Goal: Book appointment/travel/reservation

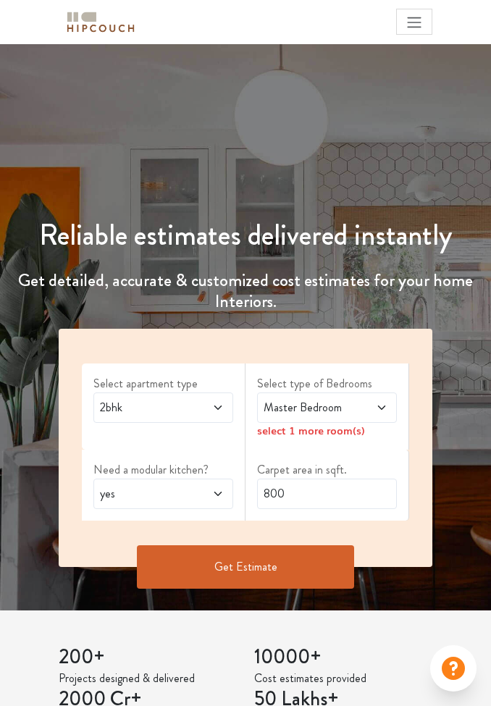
click at [216, 414] on span at bounding box center [208, 407] width 32 height 17
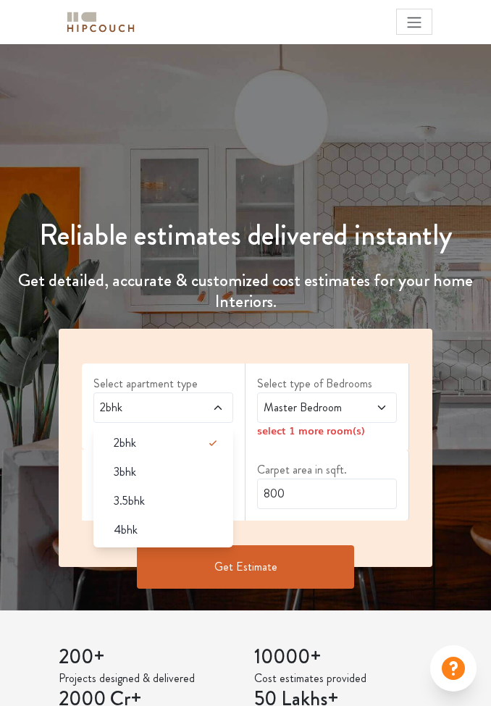
click at [225, 408] on div "2bhk" at bounding box center [163, 407] width 140 height 30
click at [223, 344] on div "Select apartment type 2bhk 2bhk 3bhk 3.5bhk 4bhk Select type of Bedrooms Master…" at bounding box center [245, 448] width 373 height 238
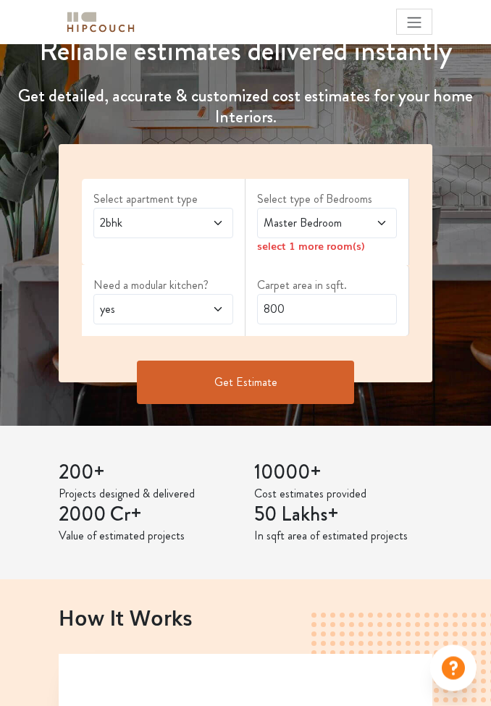
scroll to position [161, 0]
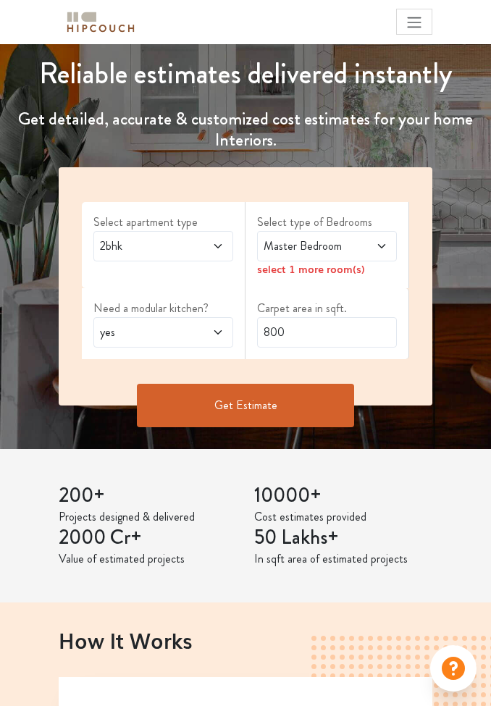
click at [263, 409] on button "Get Estimate" at bounding box center [245, 405] width 217 height 43
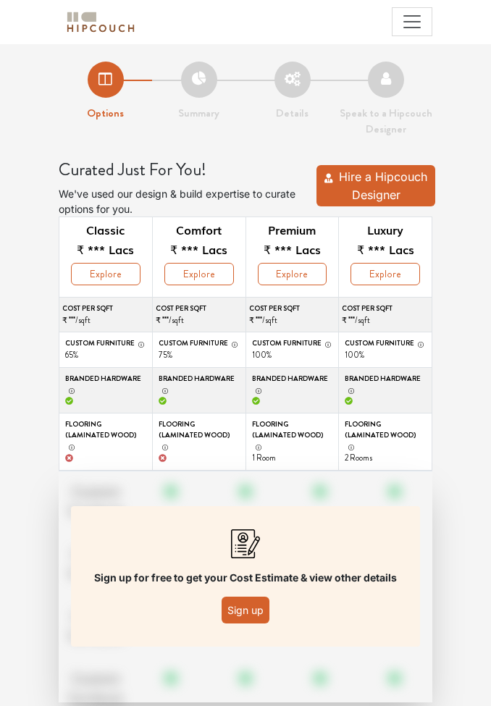
click at [410, 22] on span "Toggle navigation" at bounding box center [412, 22] width 22 height 22
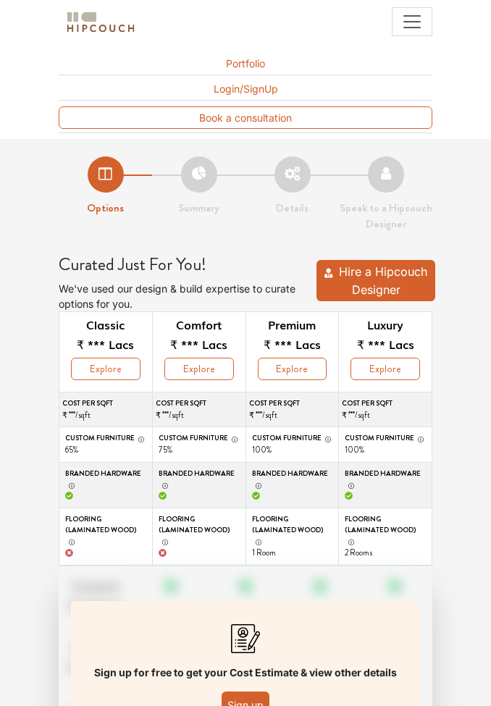
click at [202, 184] on li "Summary" at bounding box center [198, 186] width 93 height 60
click at [405, 32] on span "Toggle navigation" at bounding box center [412, 22] width 22 height 22
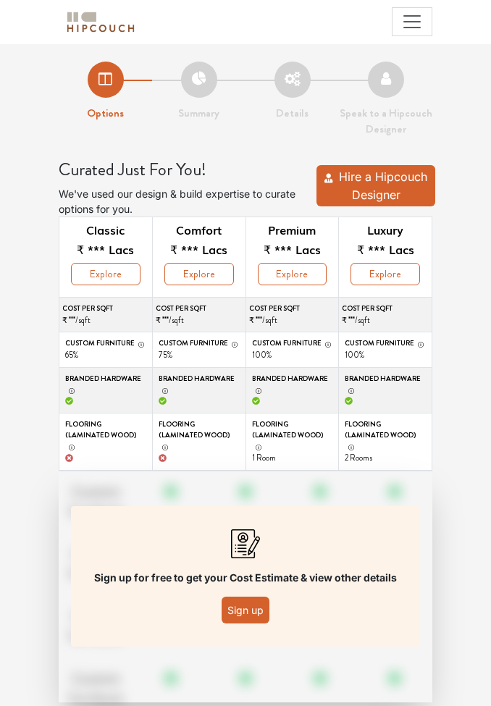
click at [406, 22] on span "Toggle navigation" at bounding box center [412, 22] width 22 height 22
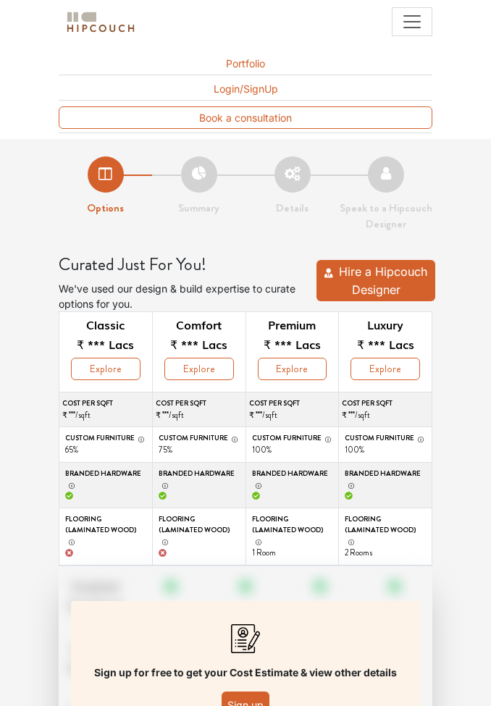
click at [189, 119] on div "Book a consultation" at bounding box center [245, 117] width 373 height 22
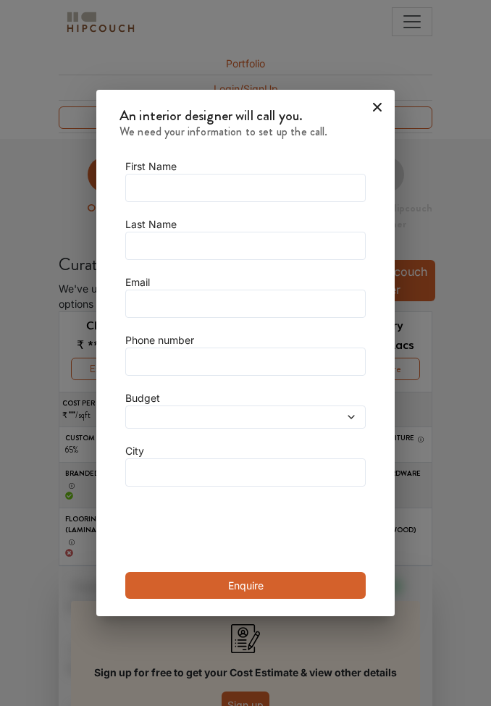
click at [367, 111] on icon at bounding box center [377, 107] width 23 height 23
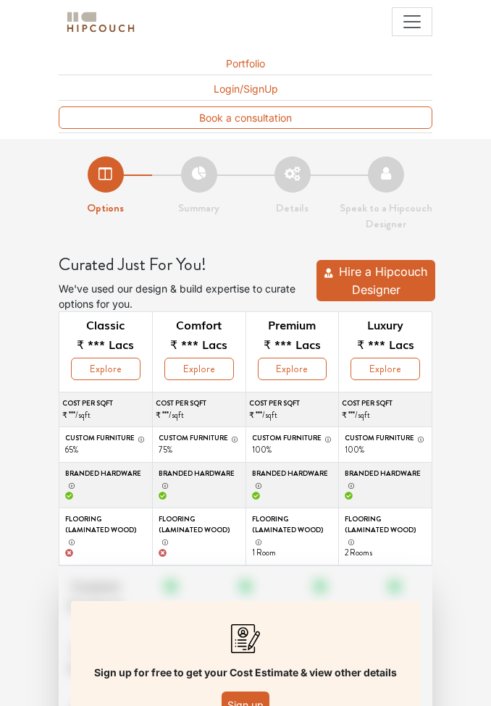
click at [94, 25] on img at bounding box center [100, 21] width 72 height 25
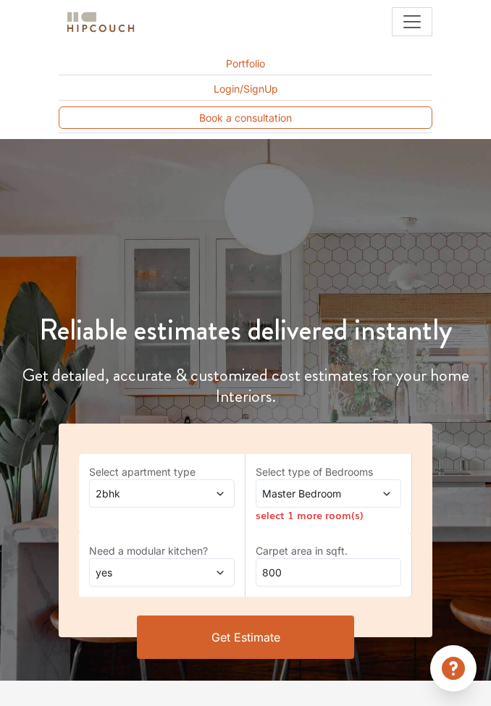
click at [146, 106] on div "Book a consultation" at bounding box center [245, 117] width 373 height 22
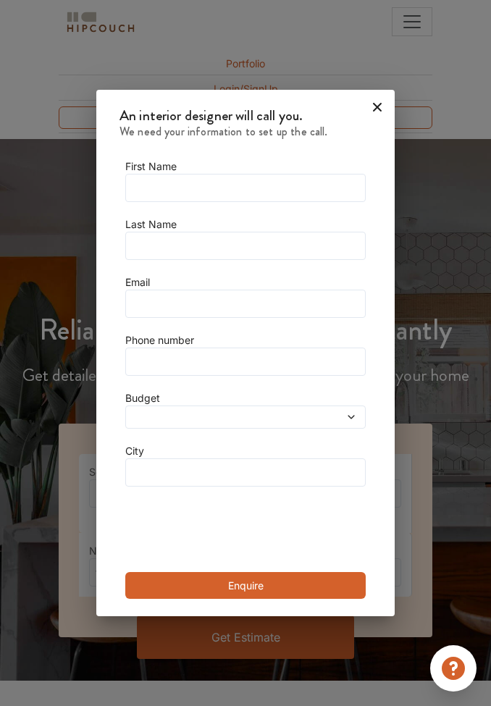
click at [169, 33] on div "An interior designer will call you. We need your information to set up the call…" at bounding box center [245, 353] width 491 height 706
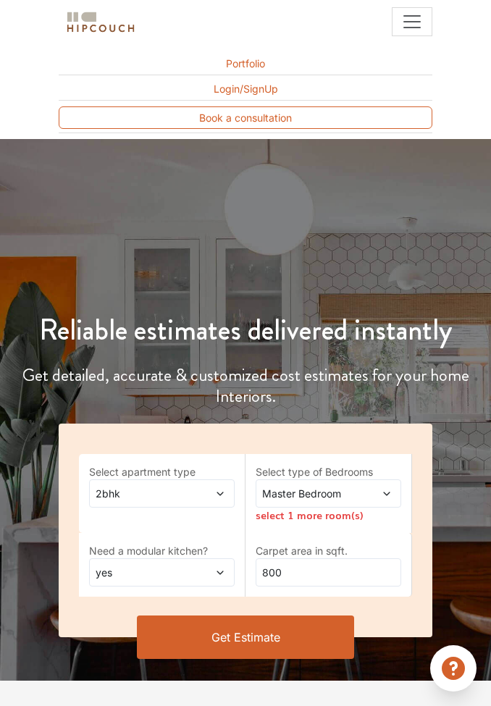
click at [82, 28] on img at bounding box center [100, 21] width 72 height 25
click at [79, 17] on img at bounding box center [100, 21] width 72 height 25
click at [86, 30] on img at bounding box center [100, 21] width 72 height 25
click at [94, 17] on img at bounding box center [100, 21] width 72 height 25
click at [87, 33] on img at bounding box center [100, 21] width 72 height 25
